Goal: Information Seeking & Learning: Check status

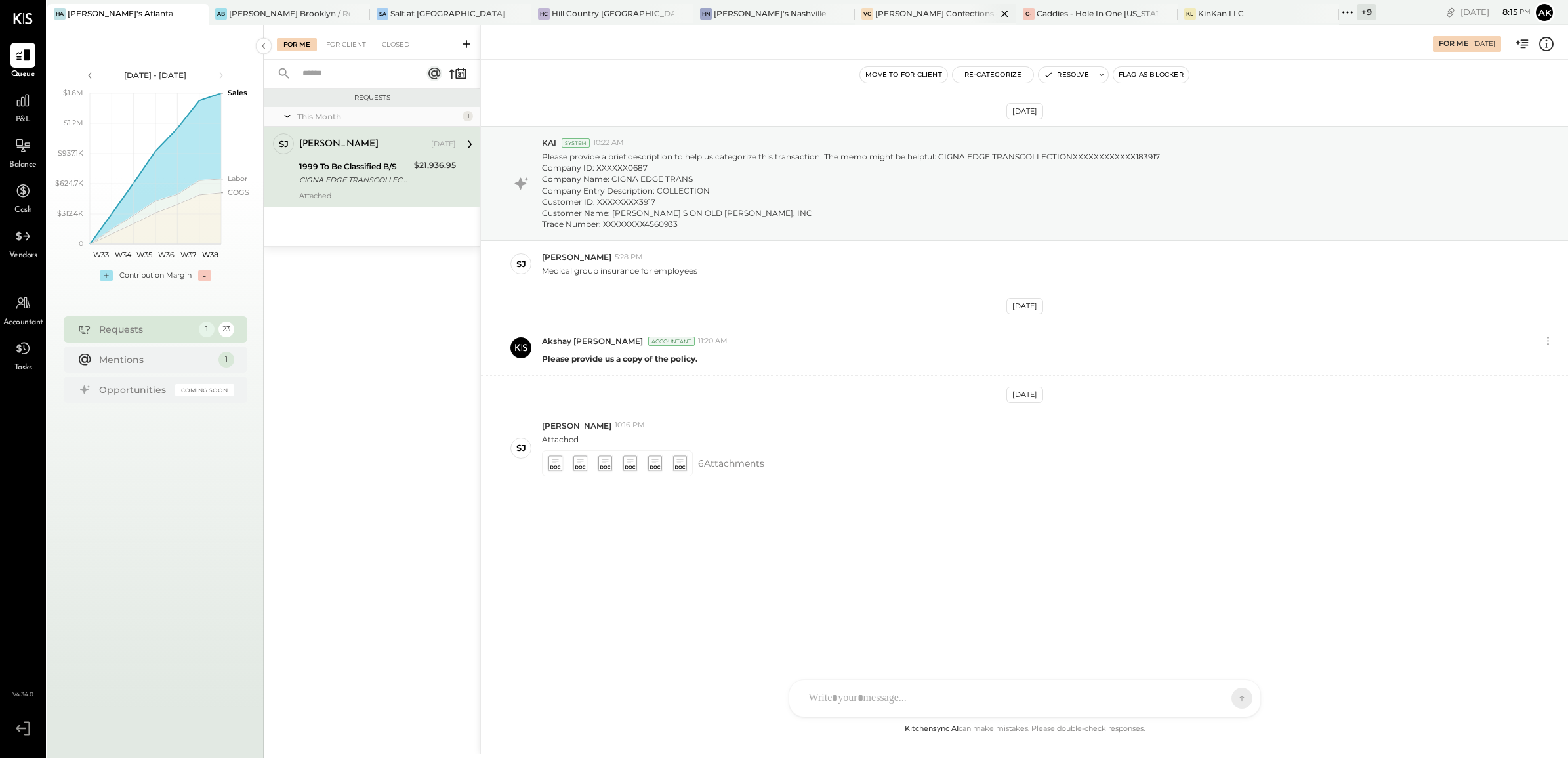
click at [875, 11] on div "[PERSON_NAME] Confections - [GEOGRAPHIC_DATA]" at bounding box center [935, 13] width 121 height 11
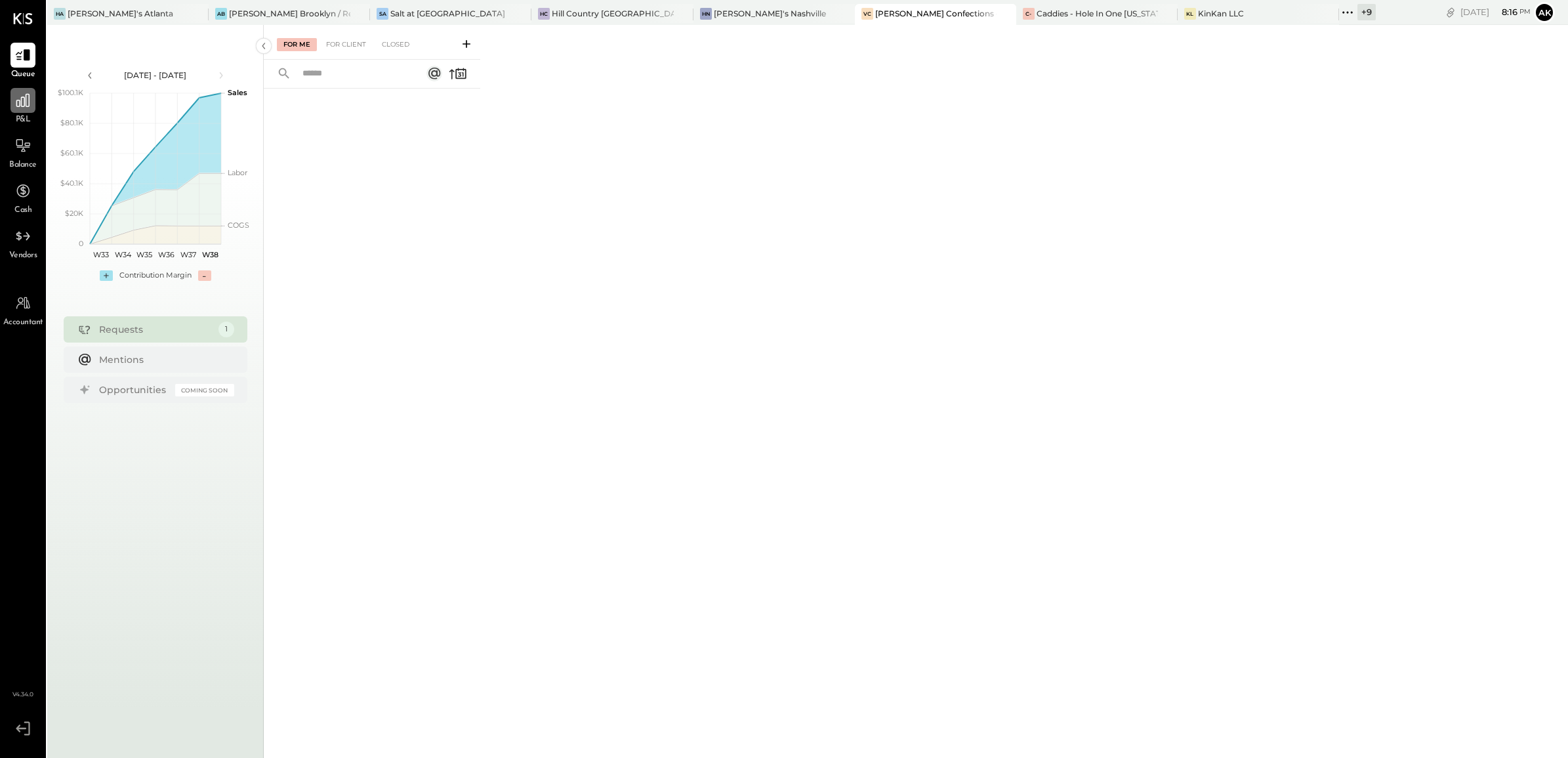
click at [30, 99] on icon at bounding box center [23, 100] width 17 height 17
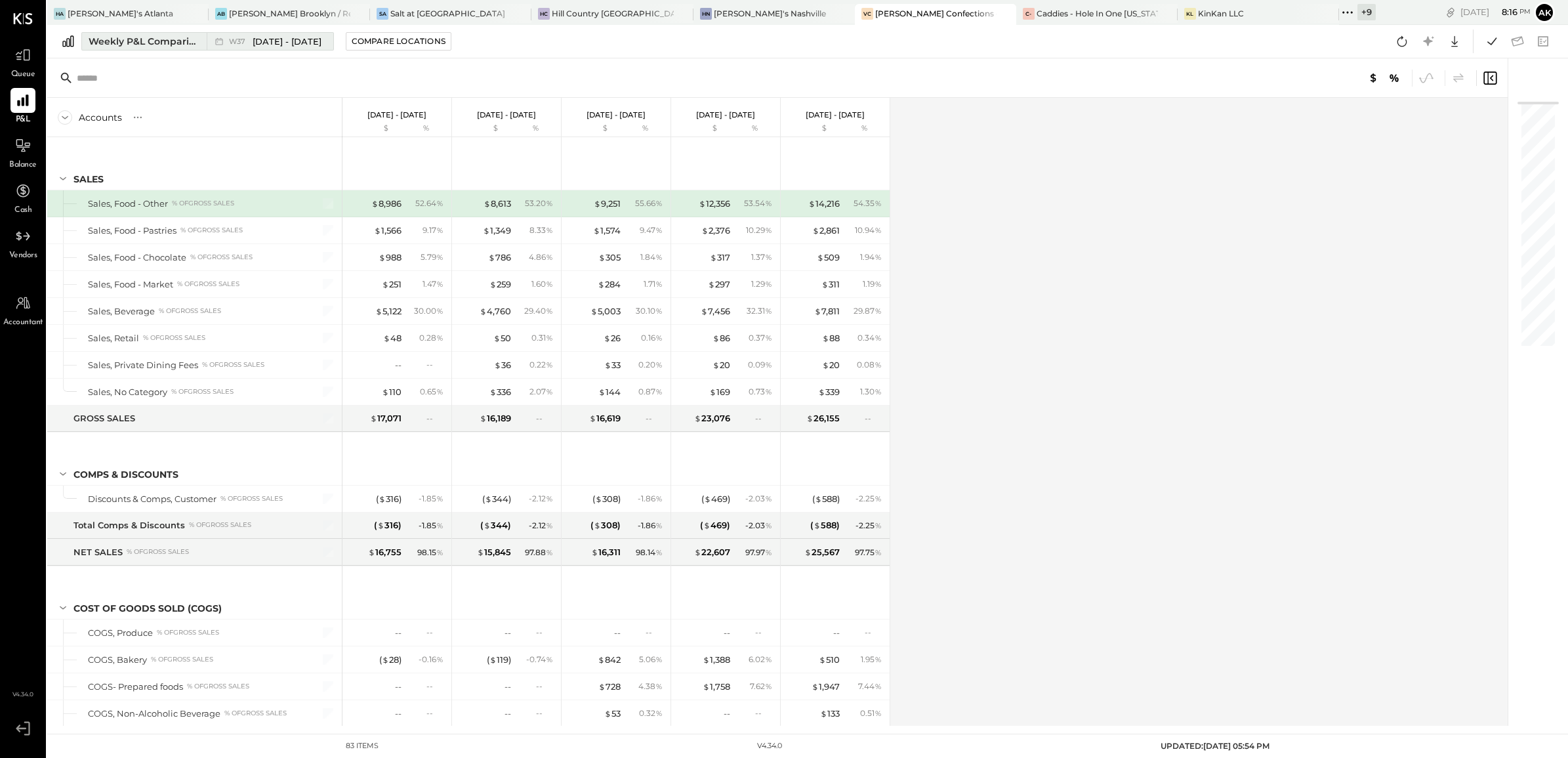
click at [174, 41] on div "Weekly P&L Comparison" at bounding box center [144, 40] width 111 height 13
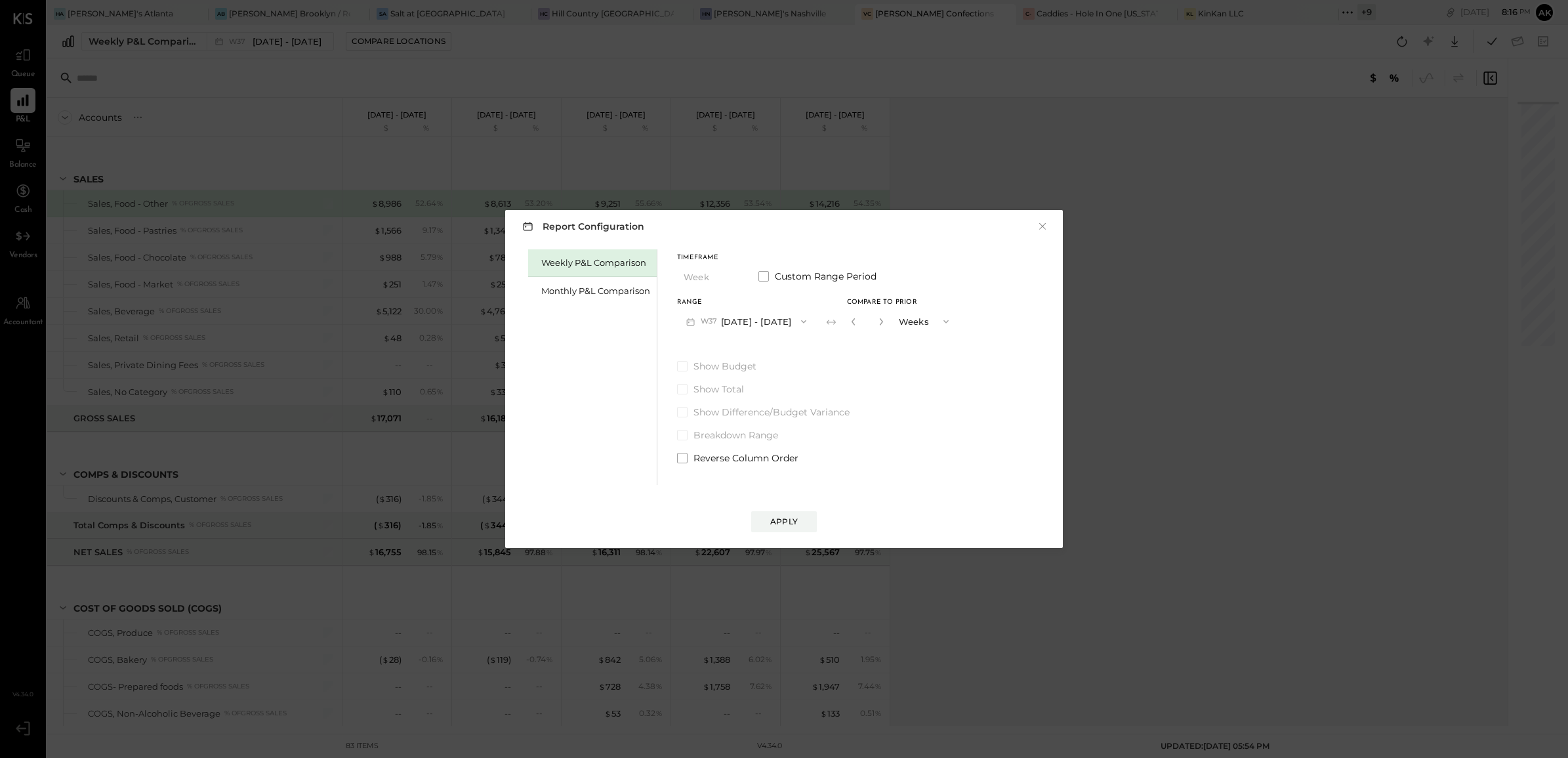
click at [798, 322] on icon "button" at bounding box center [803, 321] width 11 height 11
click at [749, 381] on span "[DATE] - [DATE]" at bounding box center [740, 380] width 62 height 11
click at [782, 320] on button "W27 [DATE] - [DATE]" at bounding box center [746, 321] width 138 height 25
drag, startPoint x: 732, startPoint y: 318, endPoint x: 770, endPoint y: 330, distance: 39.8
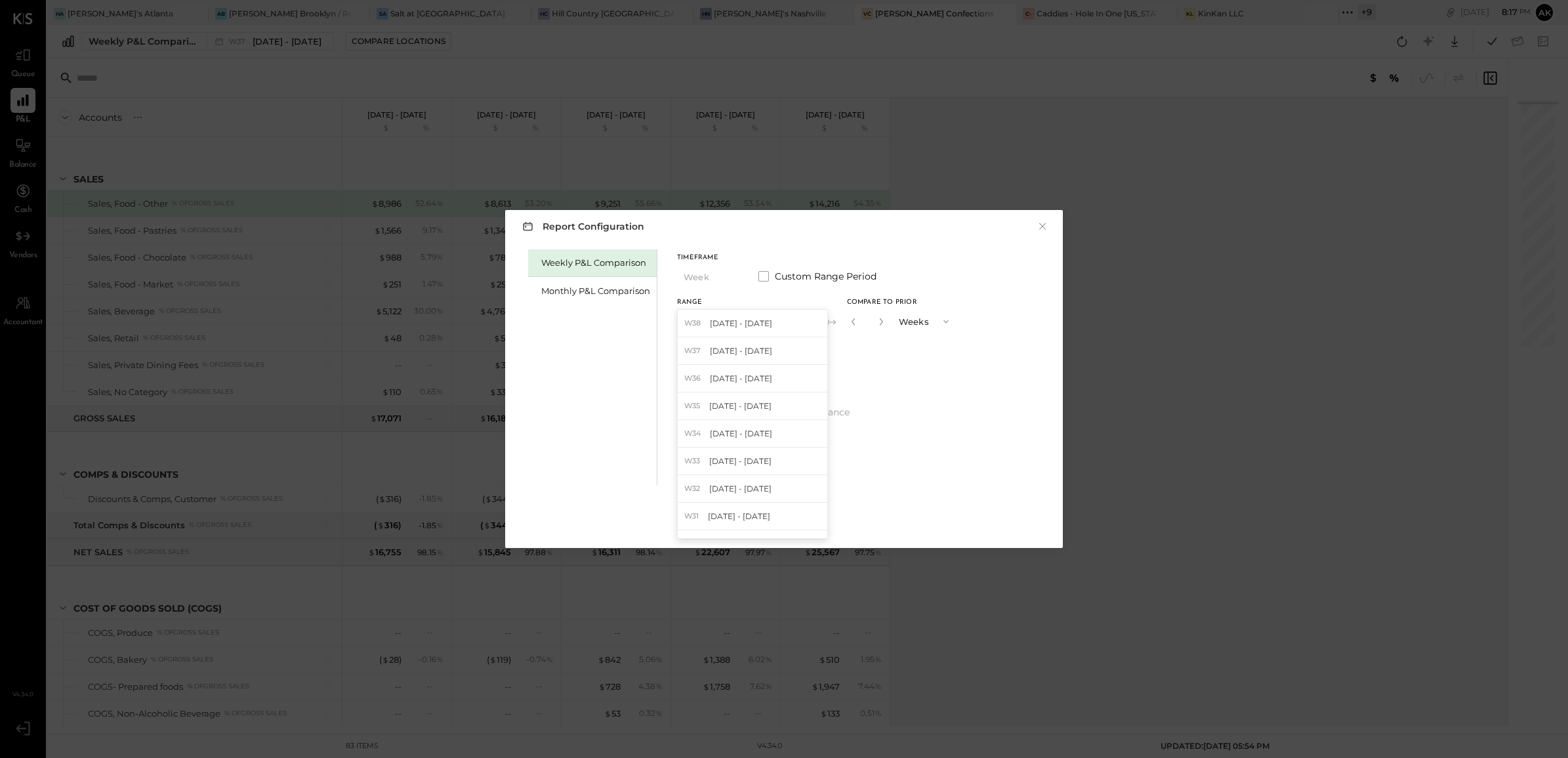
click at [732, 318] on span "[DATE] - [DATE]" at bounding box center [740, 323] width 62 height 11
click at [879, 322] on icon "button" at bounding box center [881, 322] width 8 height 8
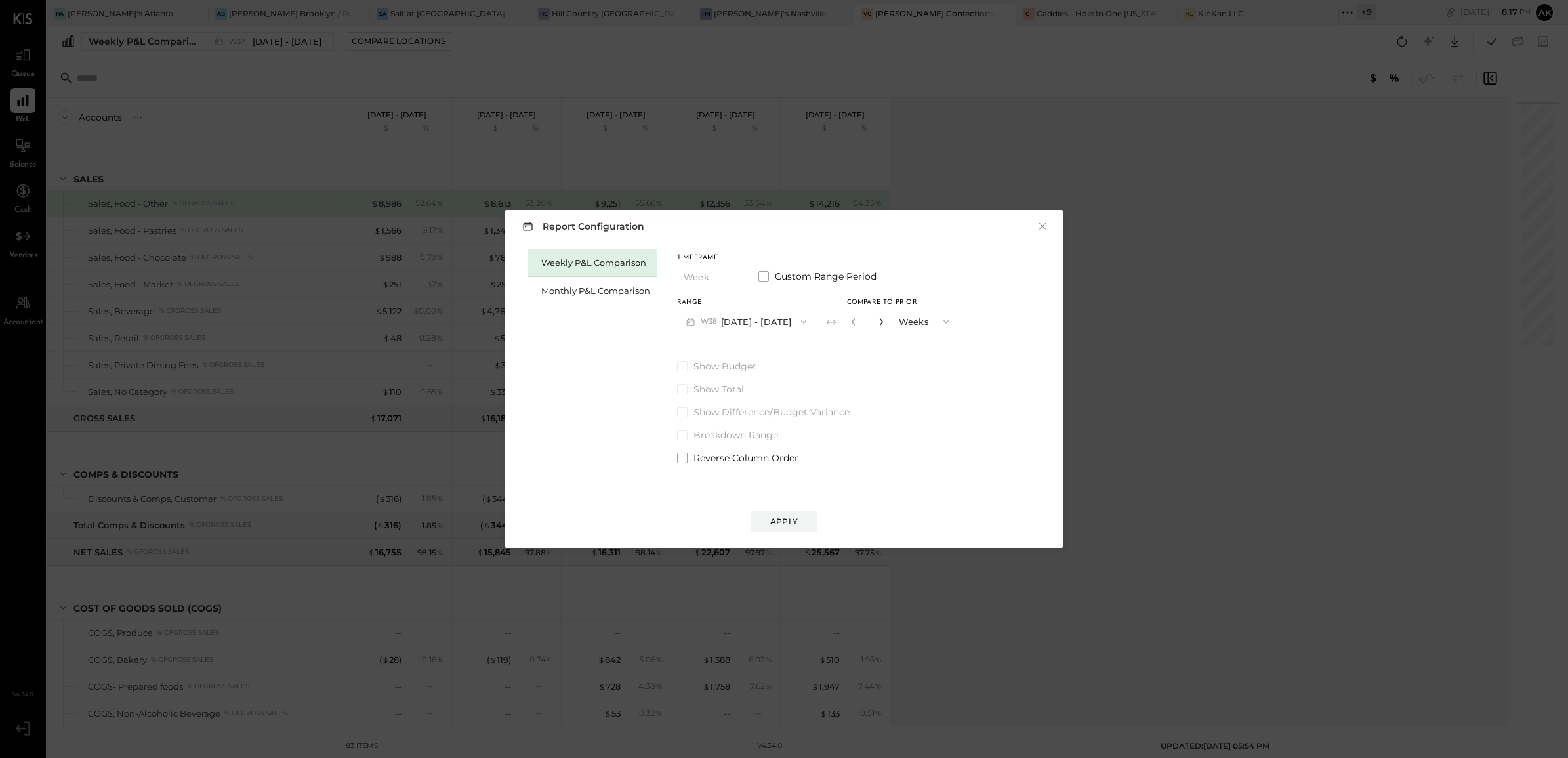
click at [879, 322] on icon "button" at bounding box center [881, 322] width 8 height 8
type input "**"
click at [788, 519] on div "Apply" at bounding box center [784, 520] width 28 height 11
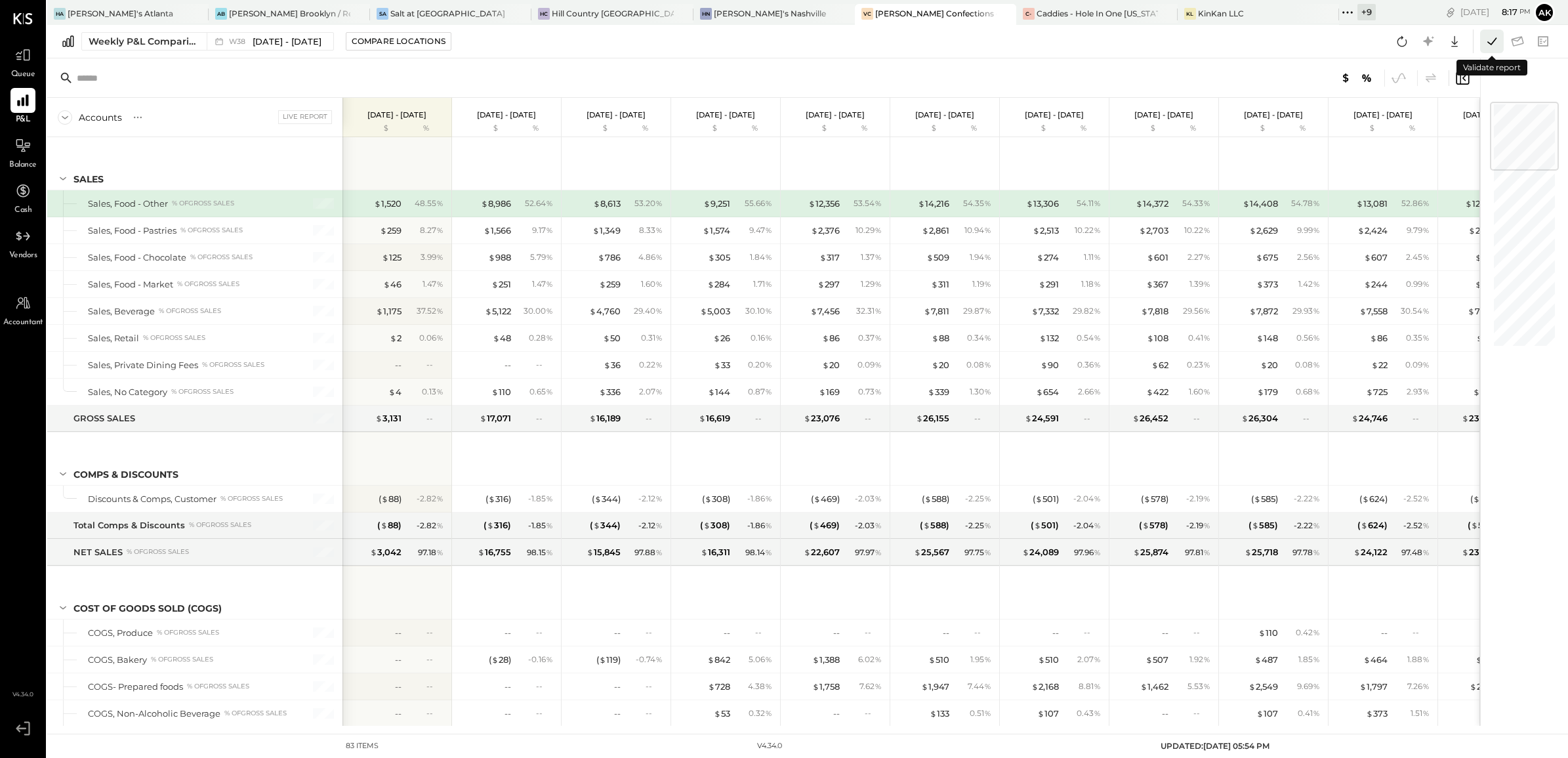
click at [1492, 44] on icon at bounding box center [1491, 40] width 17 height 17
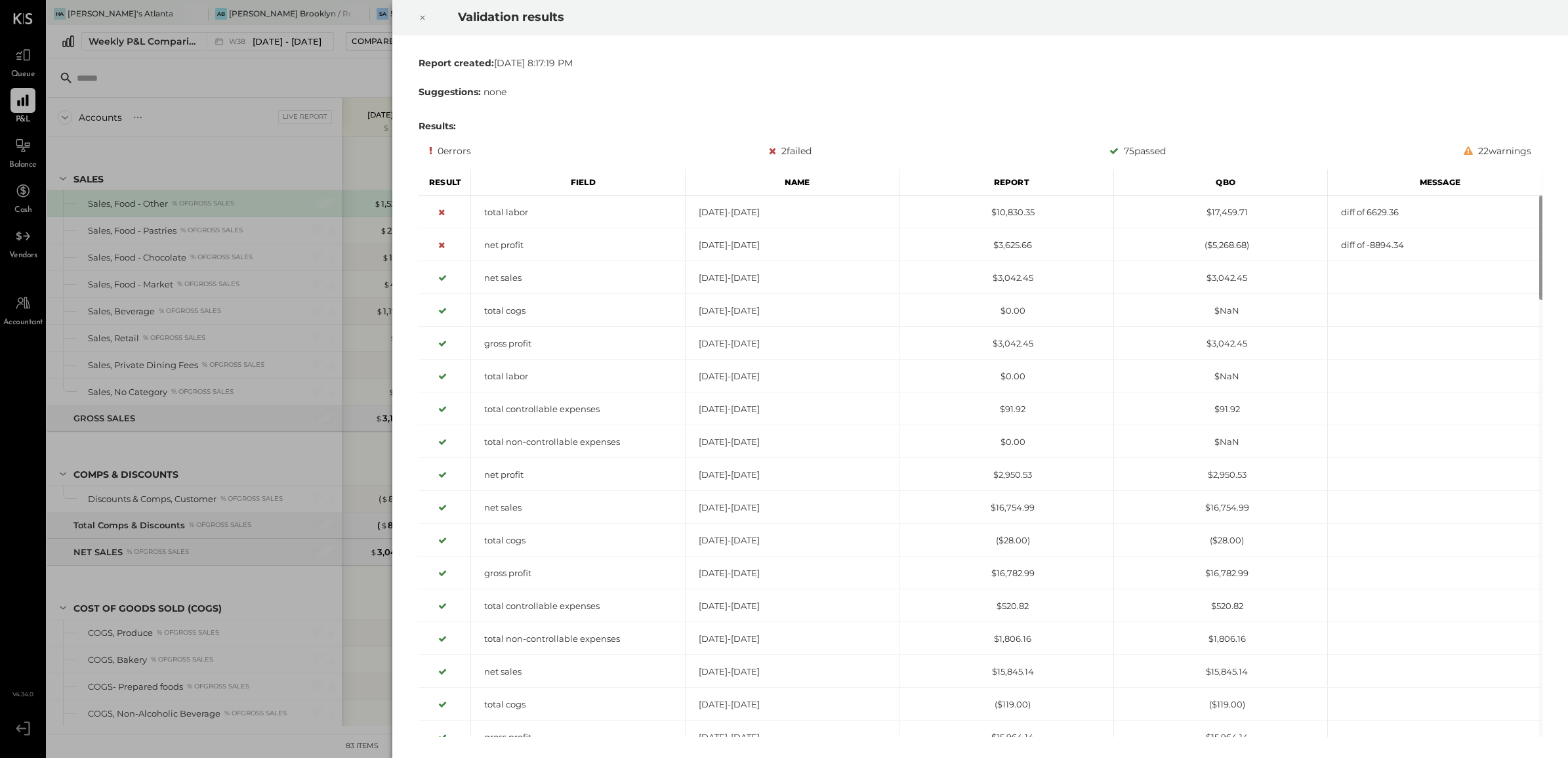
click at [420, 14] on icon at bounding box center [422, 18] width 8 height 16
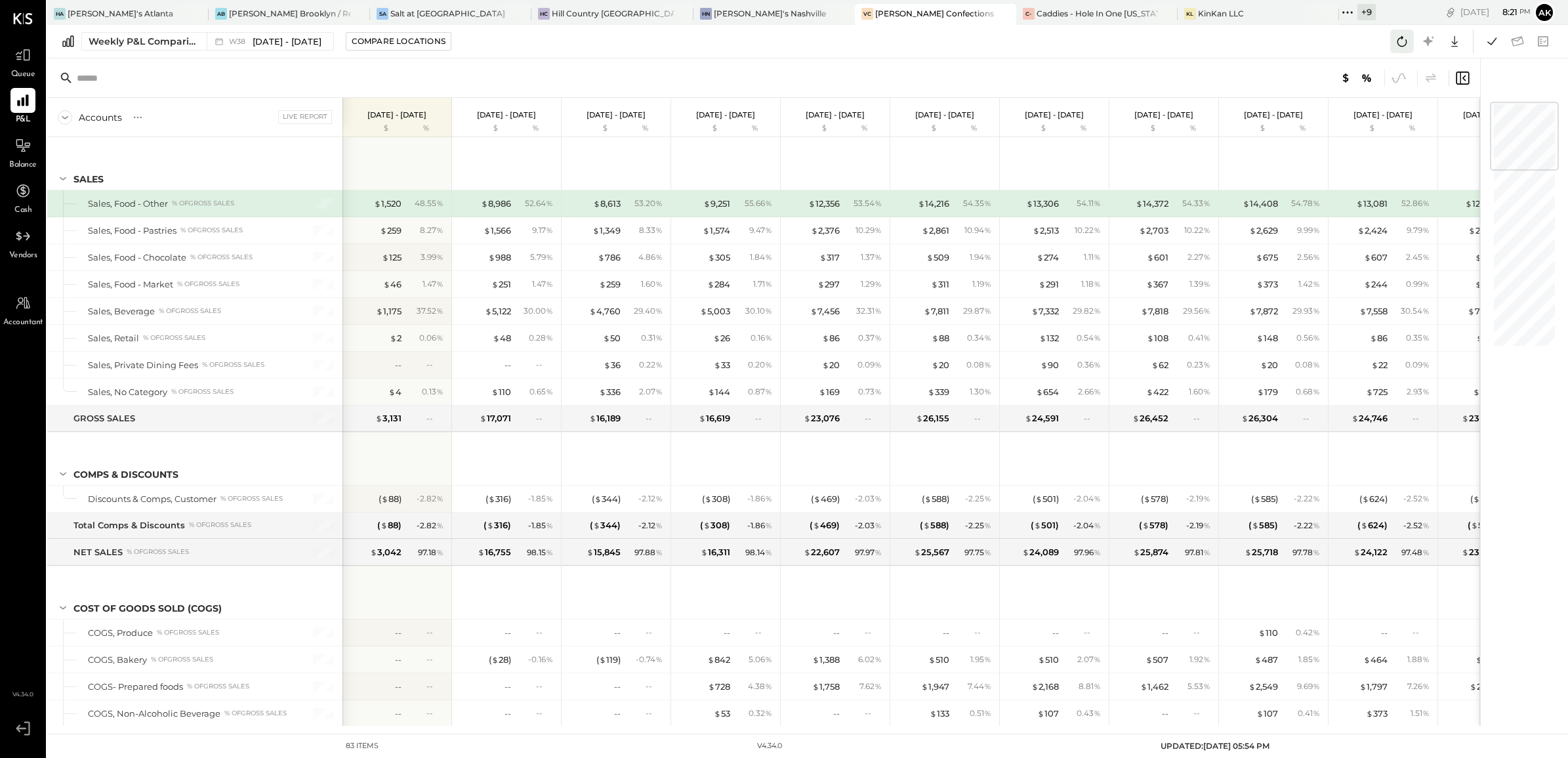
click at [1402, 48] on icon at bounding box center [1401, 40] width 17 height 17
click at [1489, 40] on icon at bounding box center [1491, 40] width 17 height 17
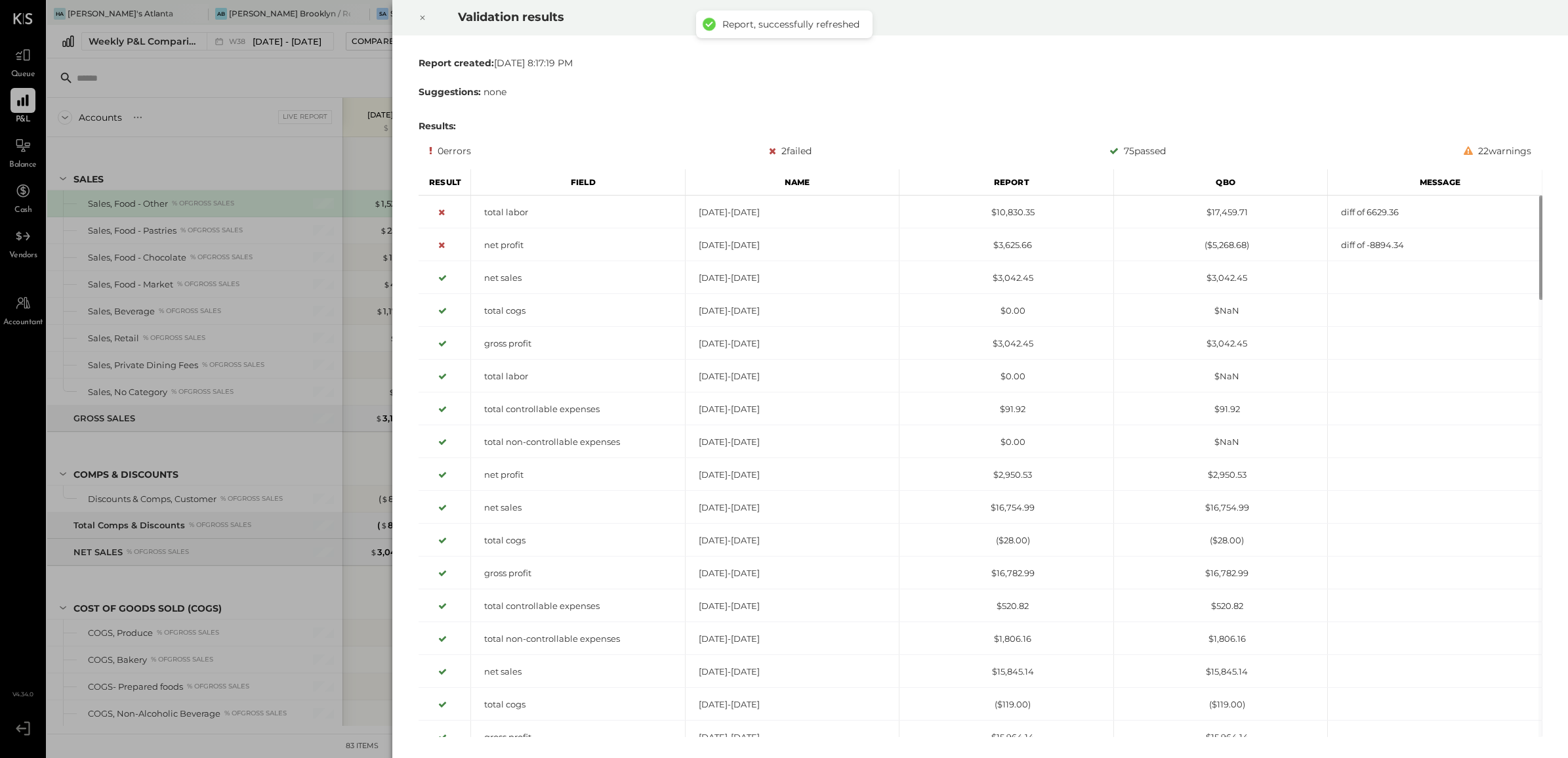
click at [420, 15] on icon at bounding box center [422, 18] width 8 height 16
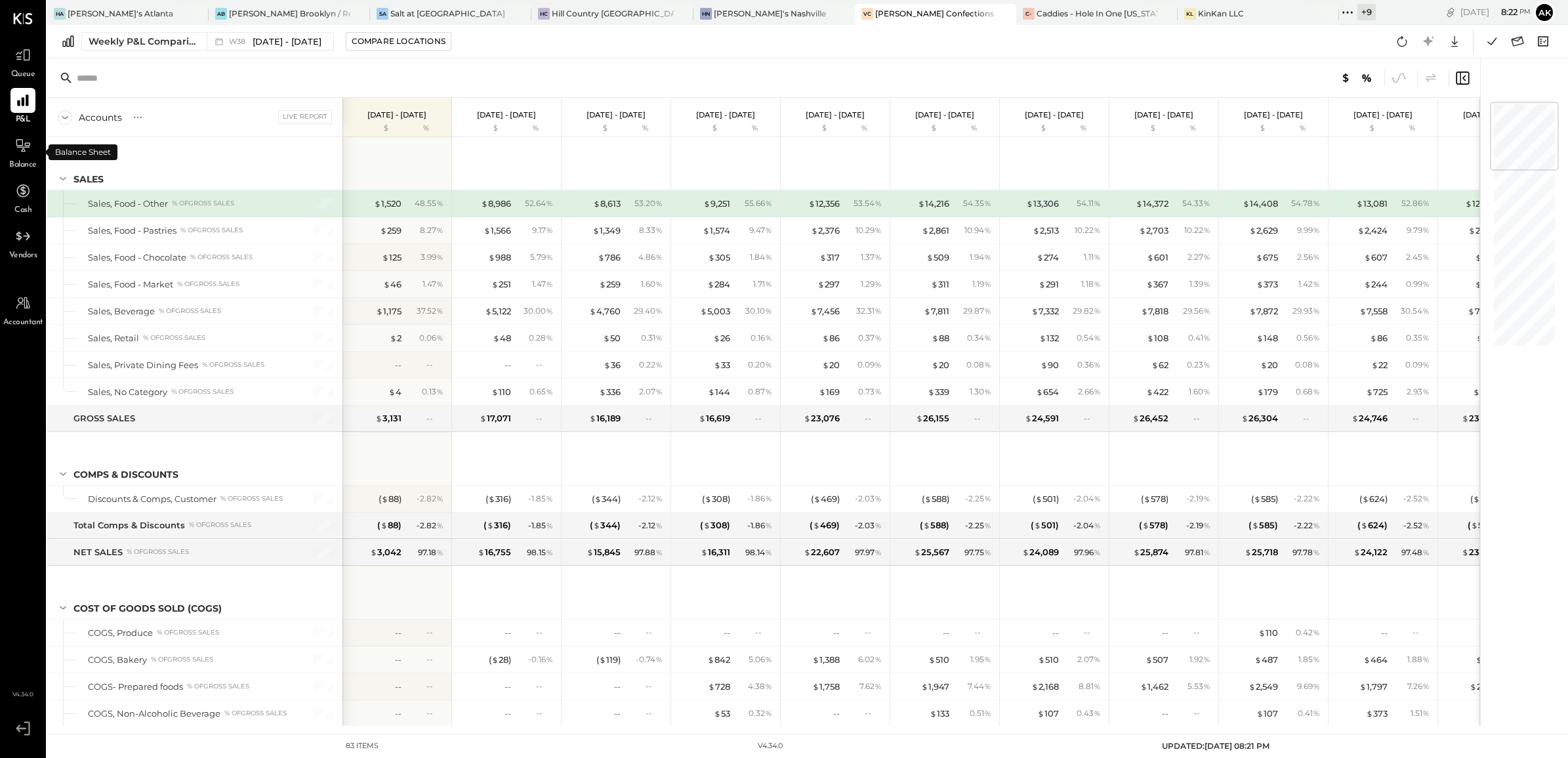
drag, startPoint x: 20, startPoint y: 155, endPoint x: 20, endPoint y: 126, distance: 29.0
click at [20, 154] on div at bounding box center [23, 145] width 25 height 25
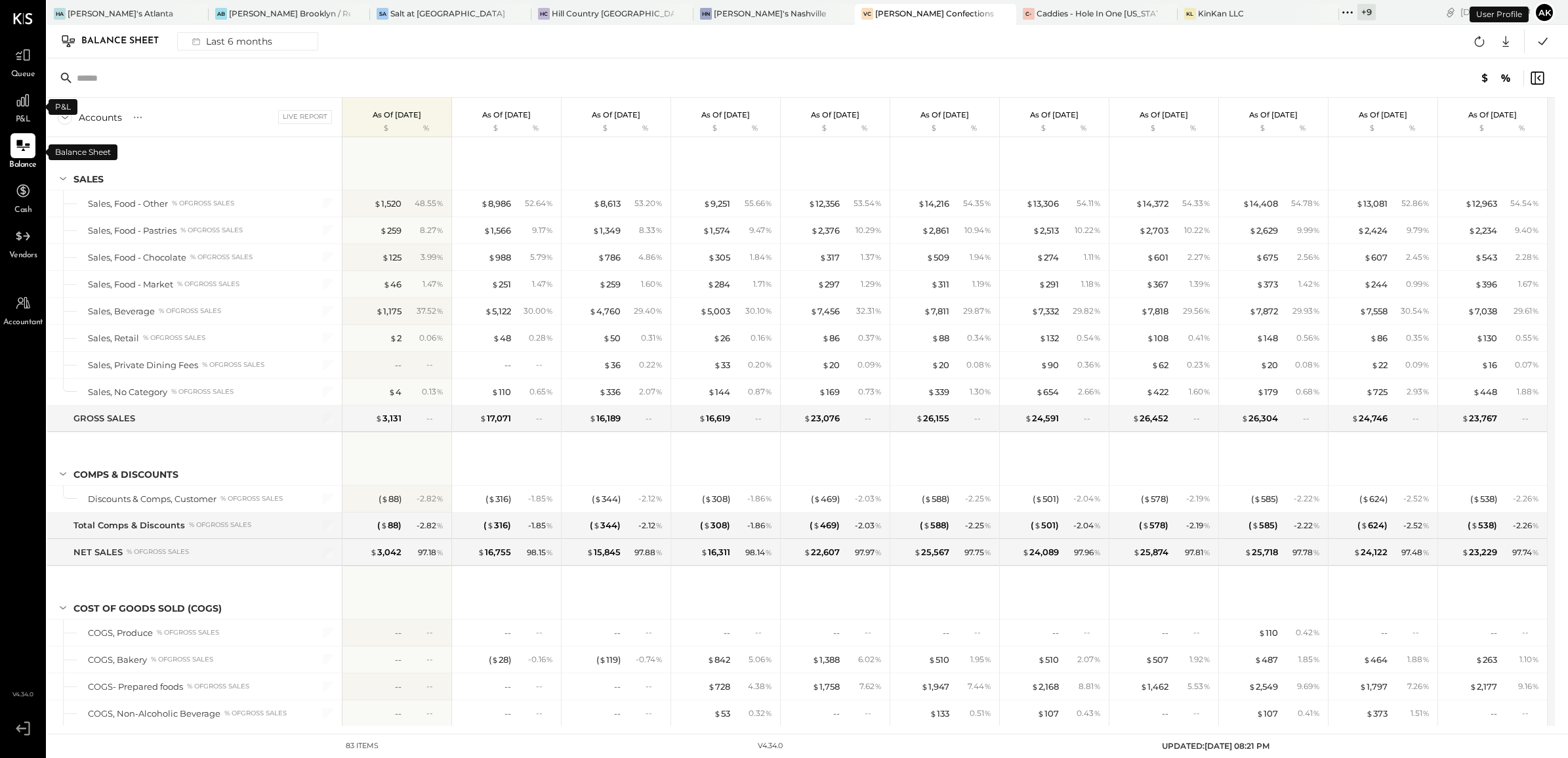
click at [25, 102] on icon at bounding box center [23, 101] width 16 height 16
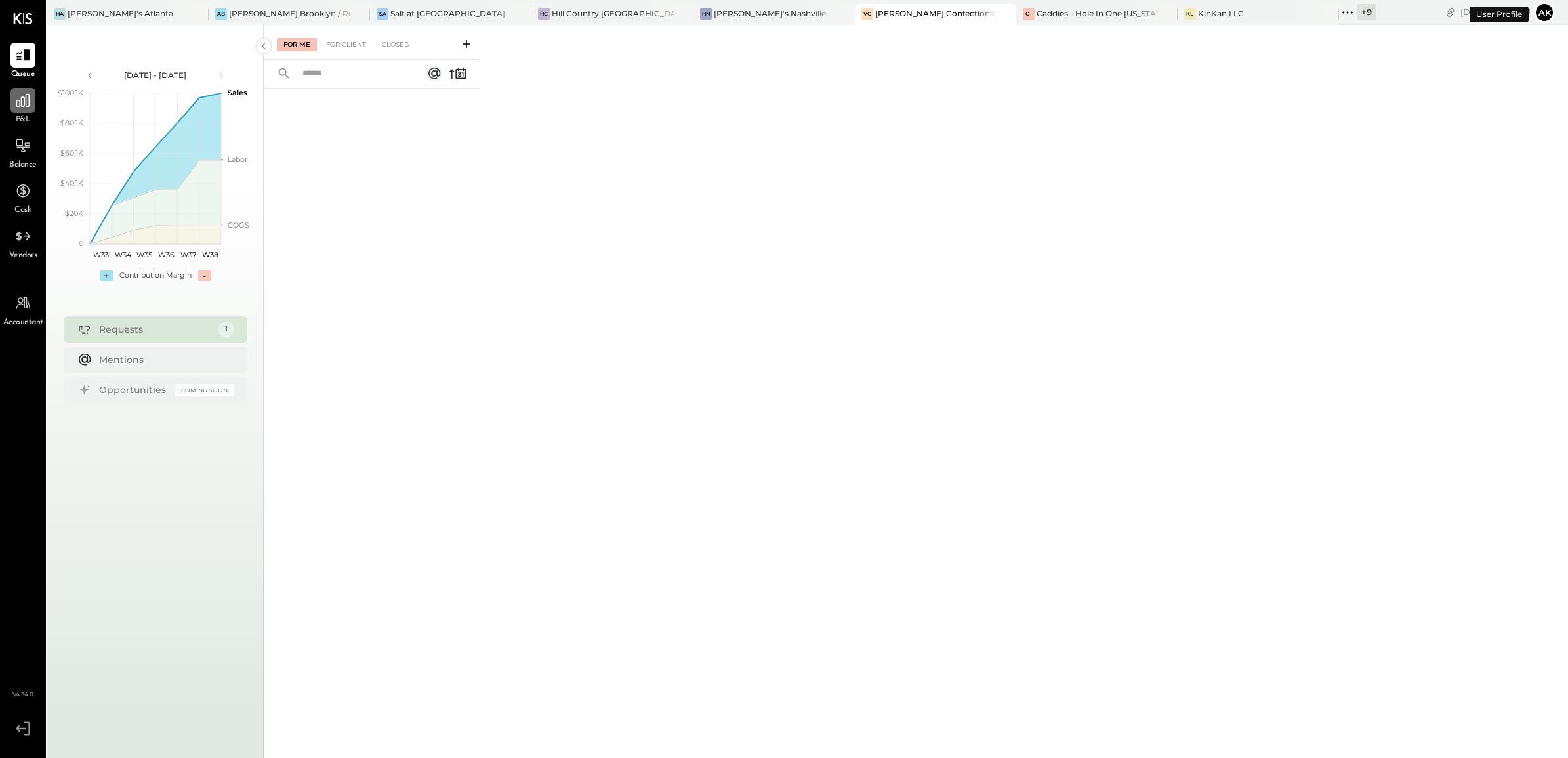
click at [18, 104] on icon at bounding box center [23, 100] width 17 height 17
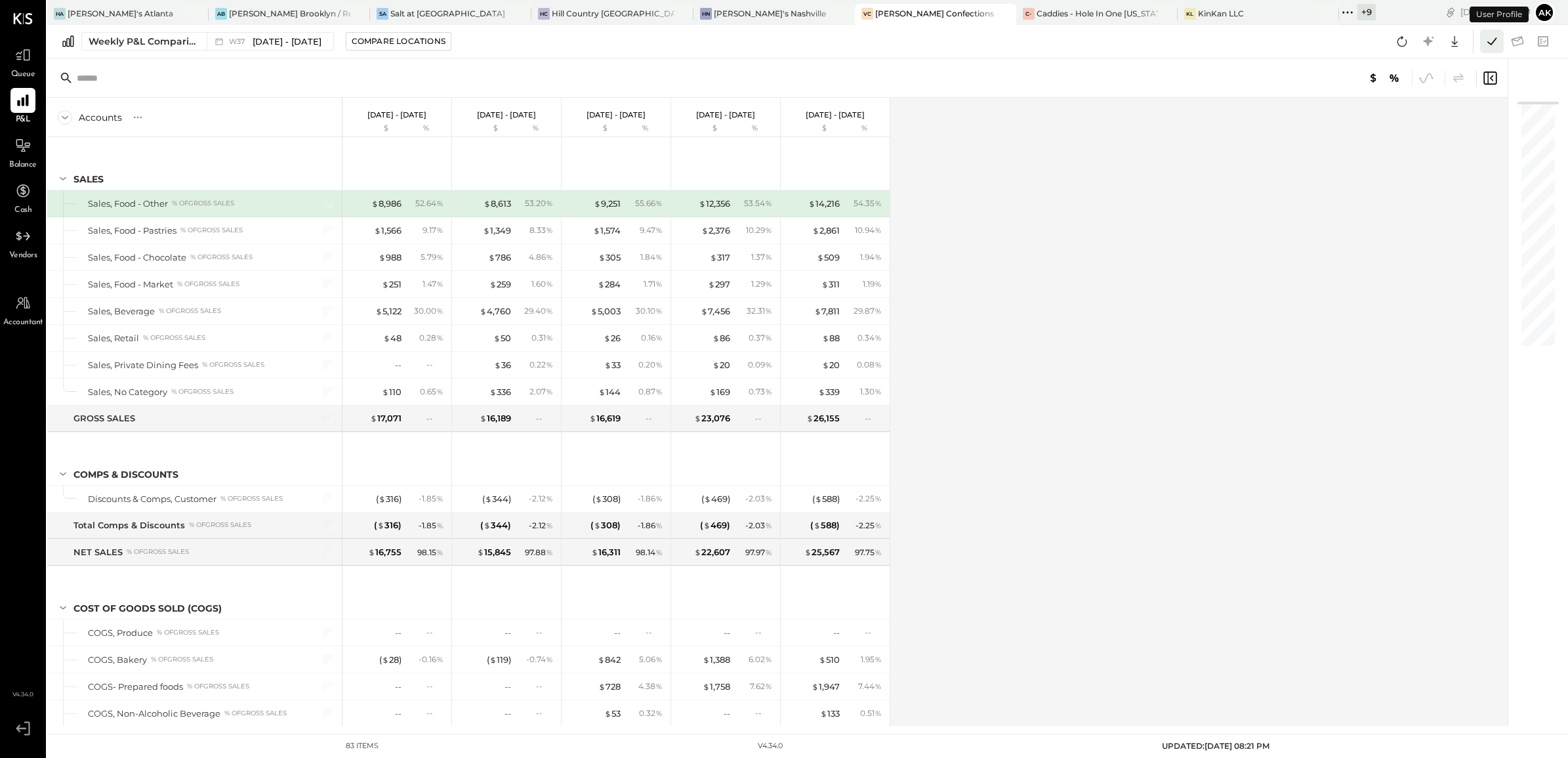
click at [1489, 39] on icon at bounding box center [1491, 40] width 17 height 17
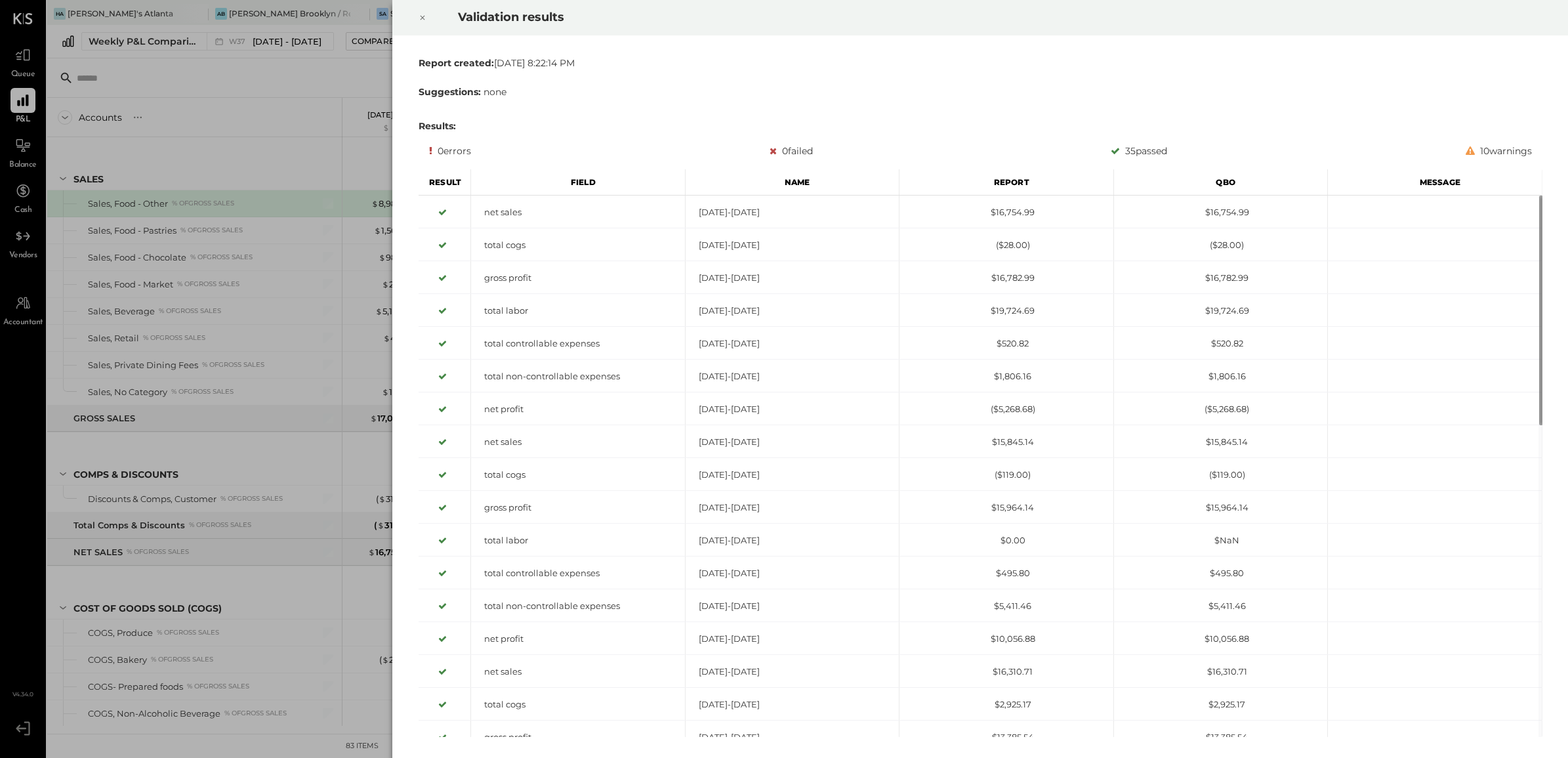
click at [421, 17] on icon at bounding box center [422, 18] width 8 height 16
